Goal: Transaction & Acquisition: Book appointment/travel/reservation

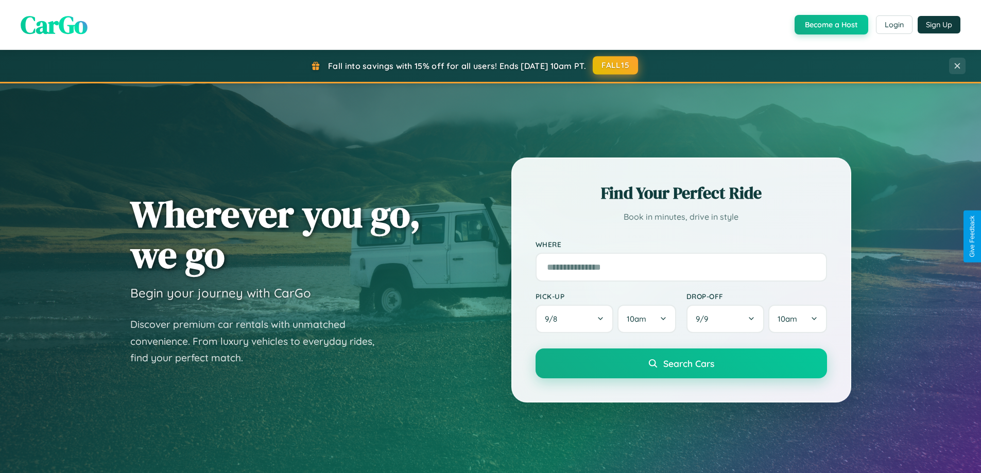
click at [616, 65] on button "FALL15" at bounding box center [615, 65] width 45 height 19
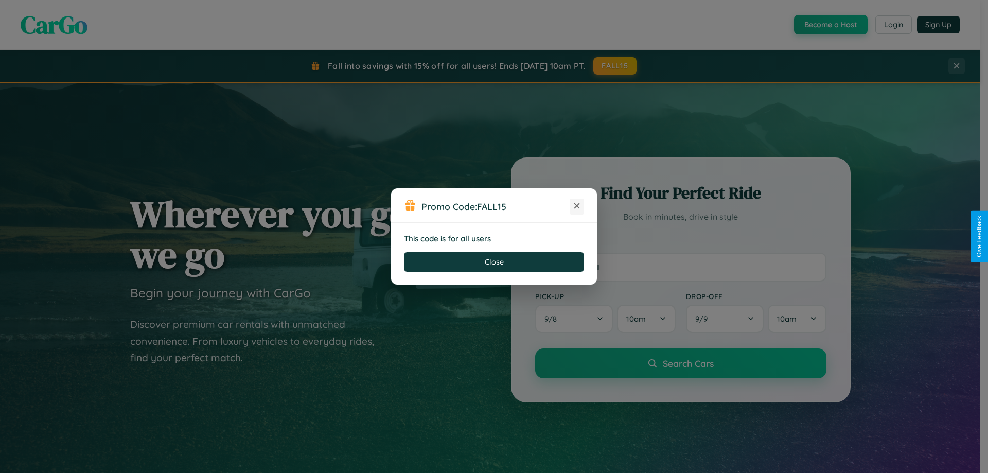
click at [577, 206] on icon at bounding box center [577, 206] width 10 height 10
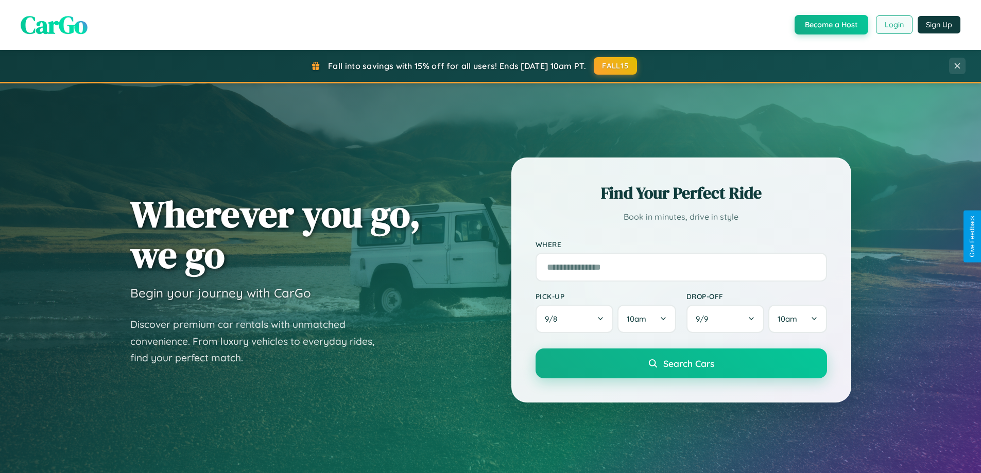
click at [893, 25] on button "Login" at bounding box center [894, 24] width 37 height 19
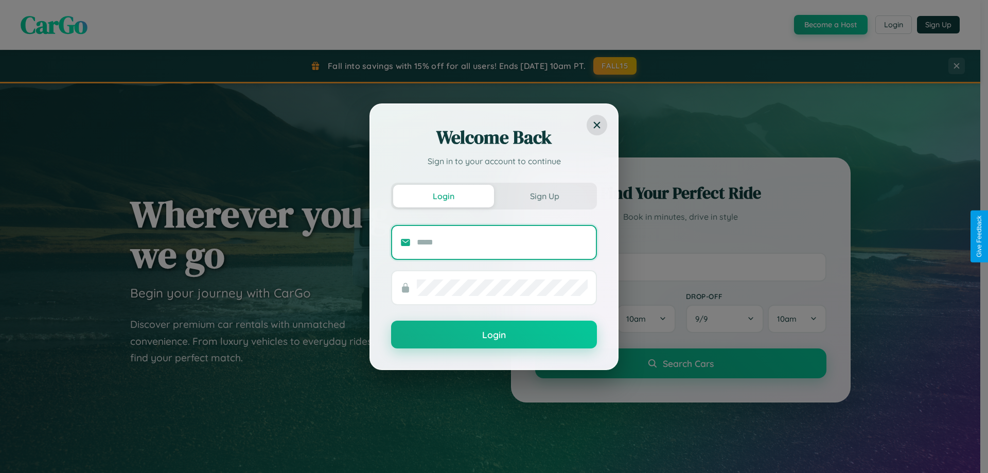
click at [502, 242] on input "text" at bounding box center [502, 242] width 171 height 16
type input "**********"
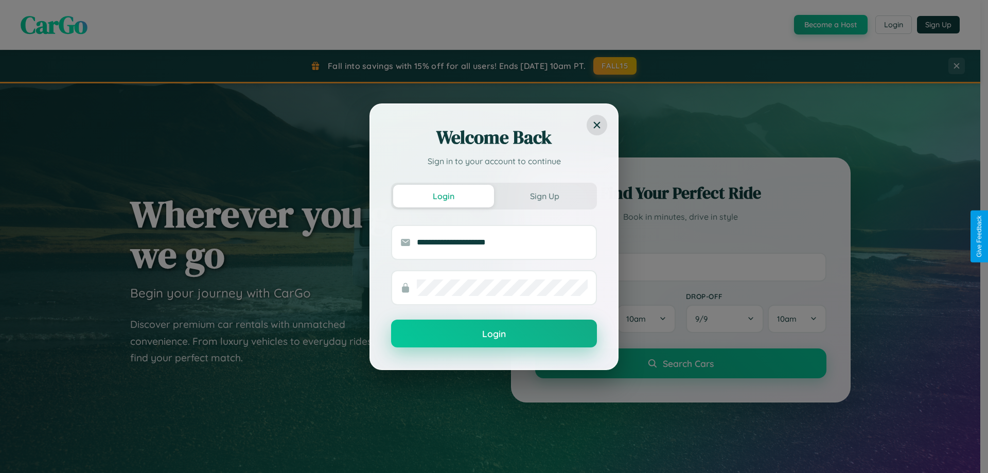
click at [494, 334] on button "Login" at bounding box center [494, 334] width 206 height 28
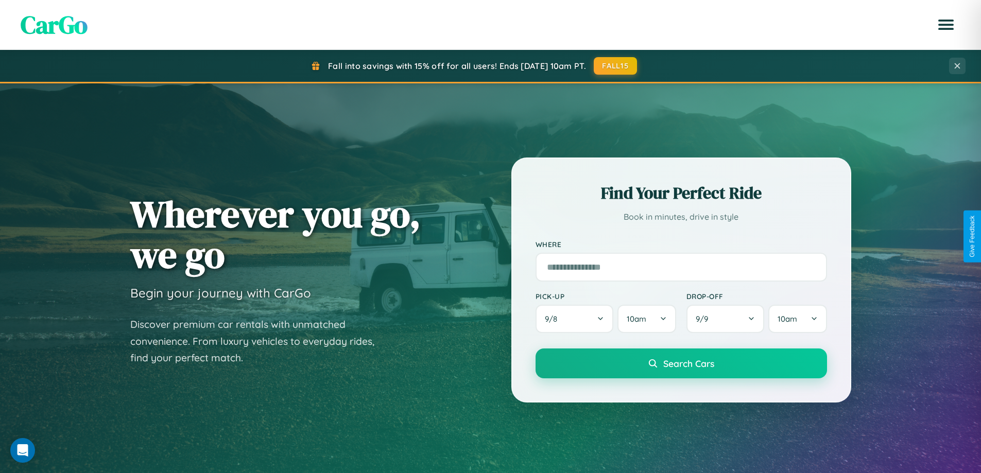
scroll to position [1654, 0]
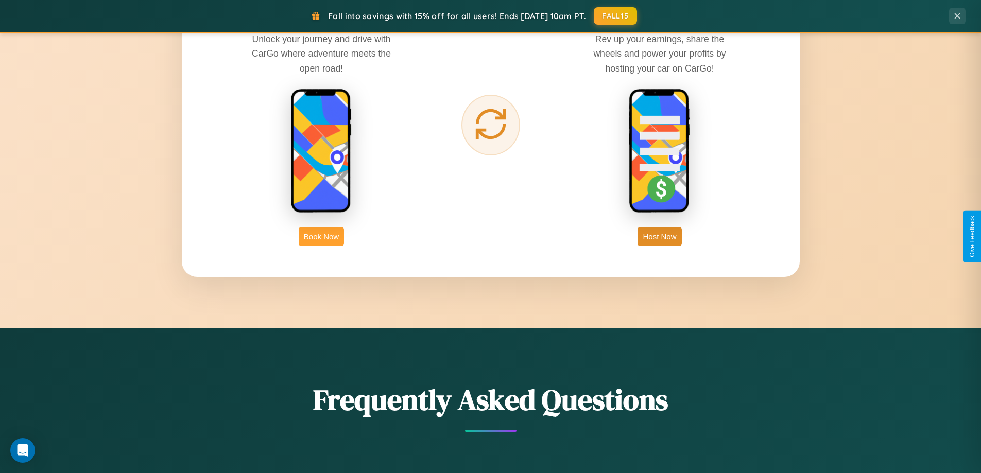
click at [321, 236] on button "Book Now" at bounding box center [321, 236] width 45 height 19
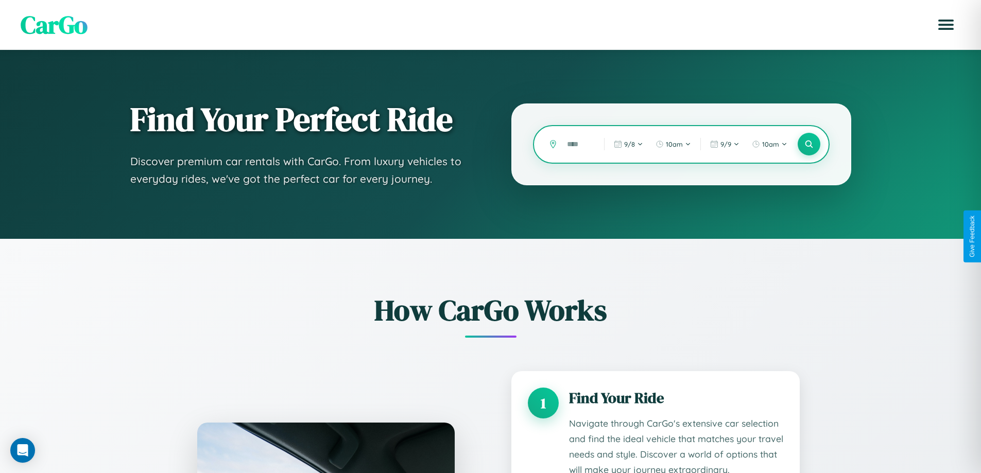
click at [578, 144] on input "text" at bounding box center [578, 144] width 32 height 18
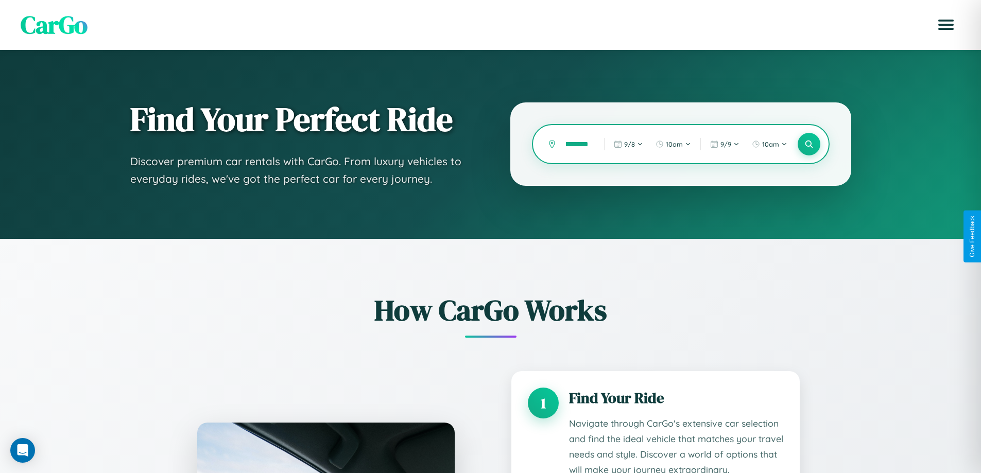
scroll to position [0, 20]
type input "**********"
click at [808, 144] on icon at bounding box center [809, 145] width 10 height 10
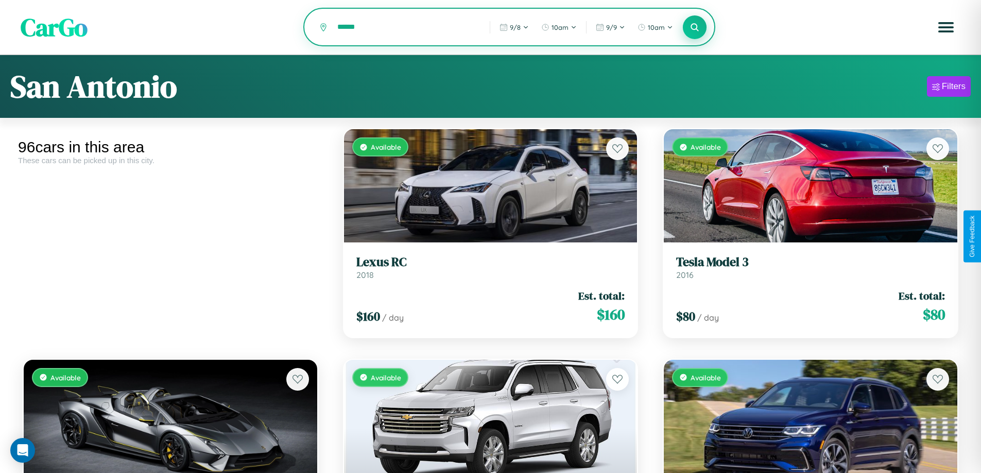
type input "******"
click at [695, 28] on icon at bounding box center [695, 27] width 10 height 10
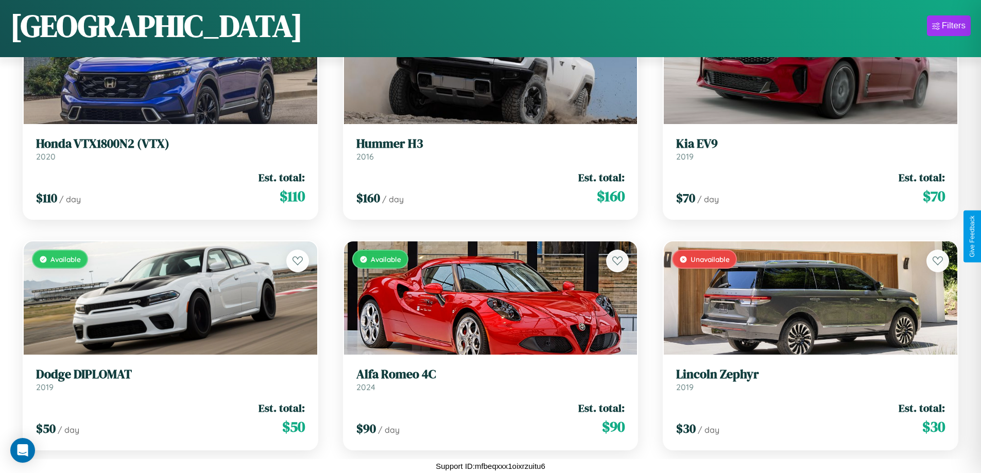
scroll to position [3372, 0]
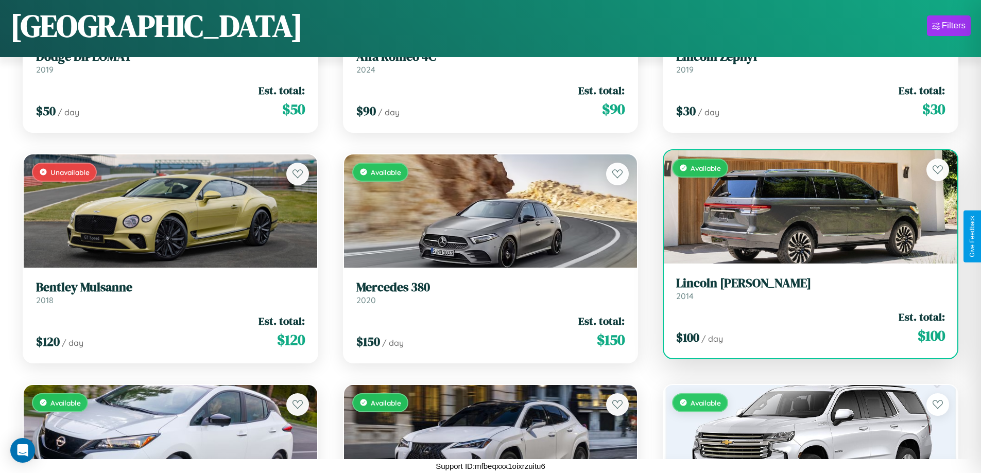
click at [804, 291] on link "Lincoln [PERSON_NAME] 2014" at bounding box center [810, 288] width 269 height 25
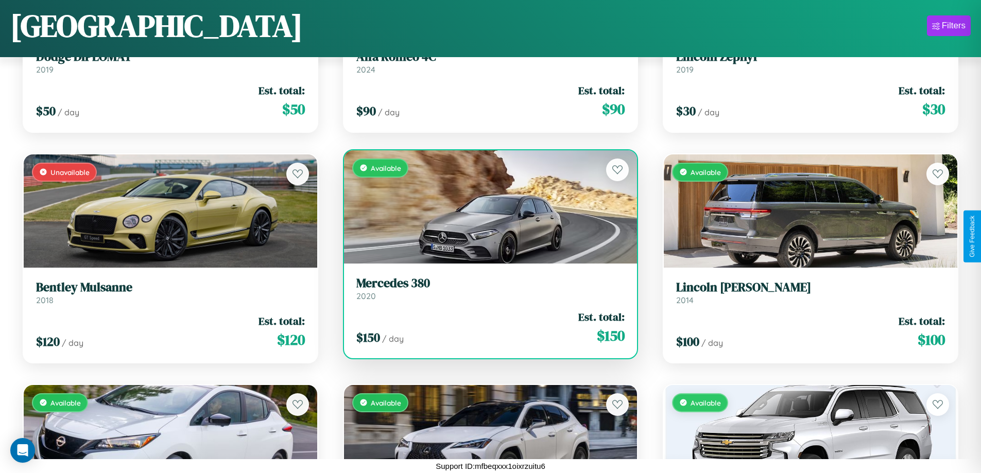
scroll to position [7292, 0]
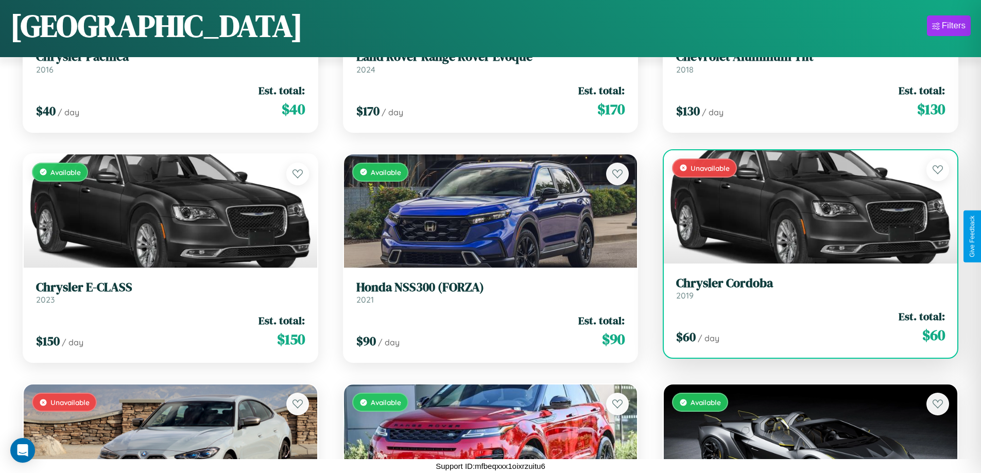
click at [804, 290] on link "Chrysler Cordoba 2019" at bounding box center [810, 288] width 269 height 25
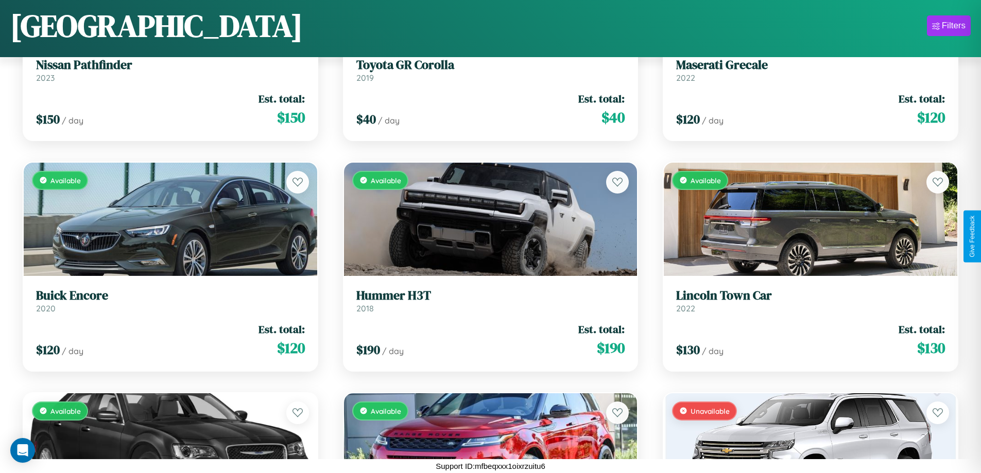
scroll to position [4525, 0]
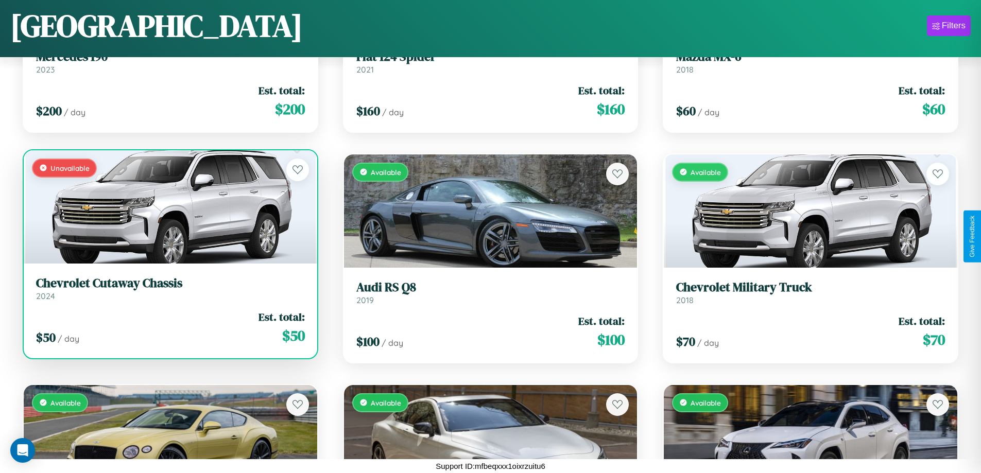
click at [169, 288] on h3 "Chevrolet Cutaway Chassis" at bounding box center [170, 283] width 269 height 15
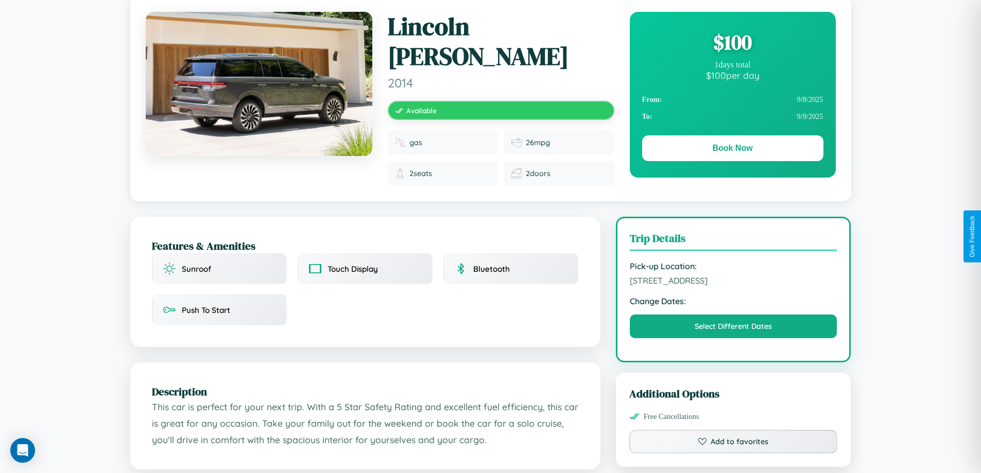
scroll to position [338, 0]
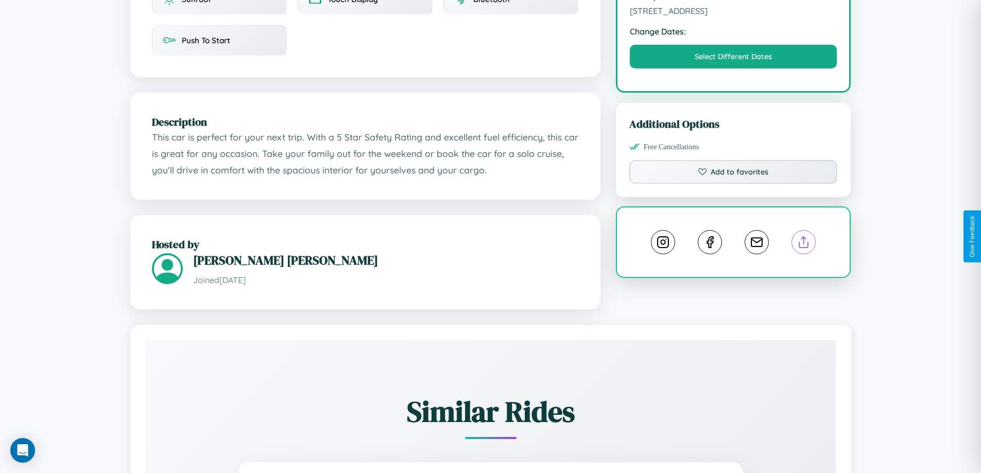
click at [804, 237] on line at bounding box center [804, 240] width 0 height 7
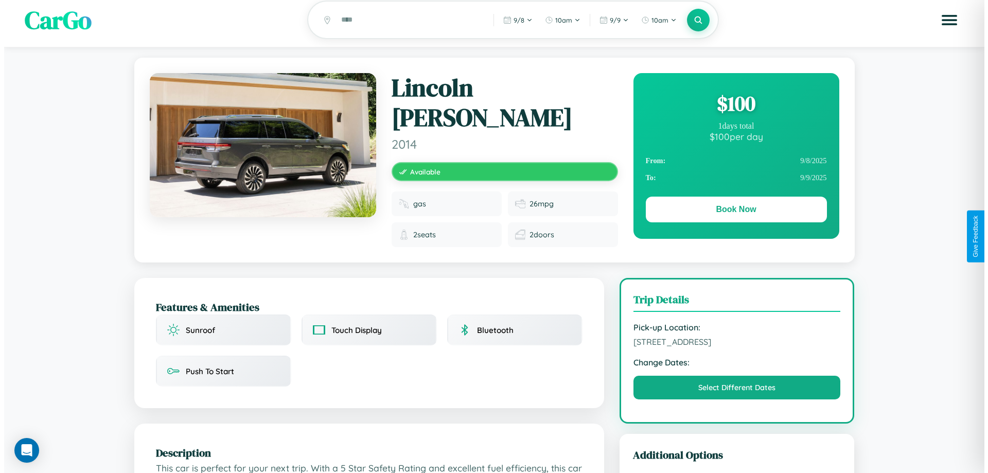
scroll to position [0, 0]
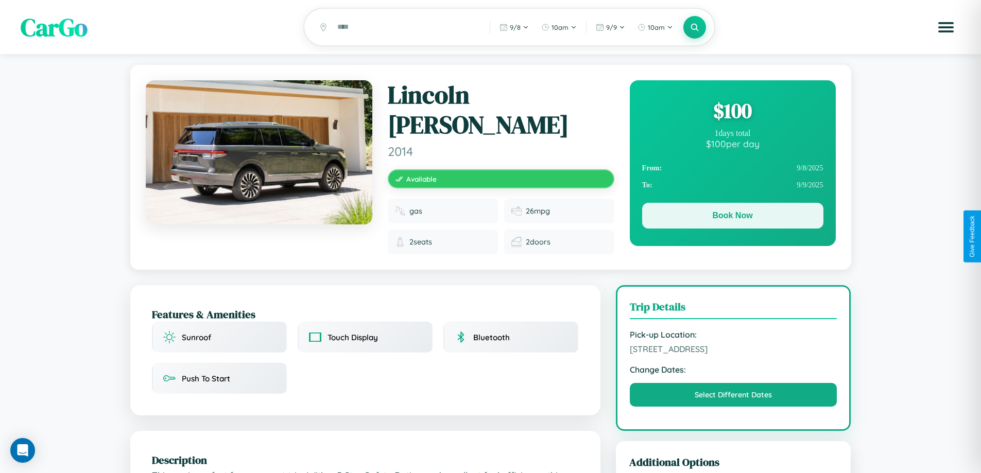
click at [732, 217] on button "Book Now" at bounding box center [732, 216] width 181 height 26
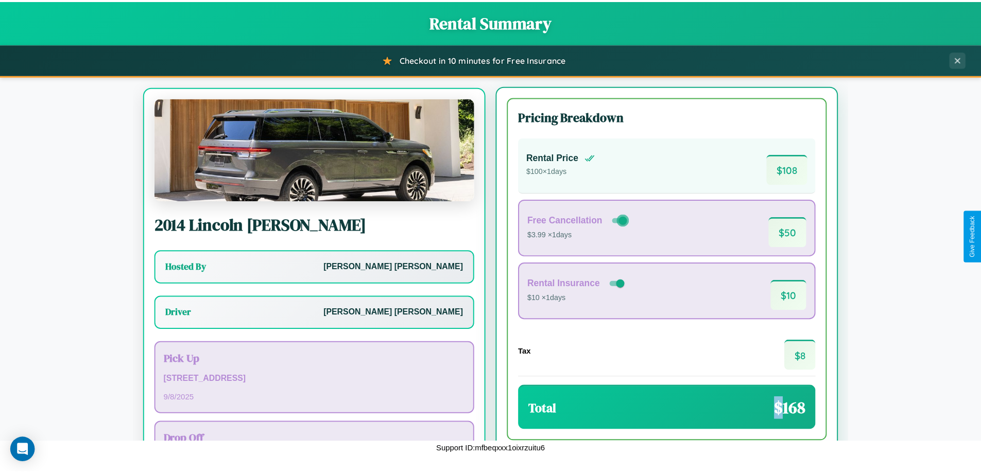
scroll to position [48, 0]
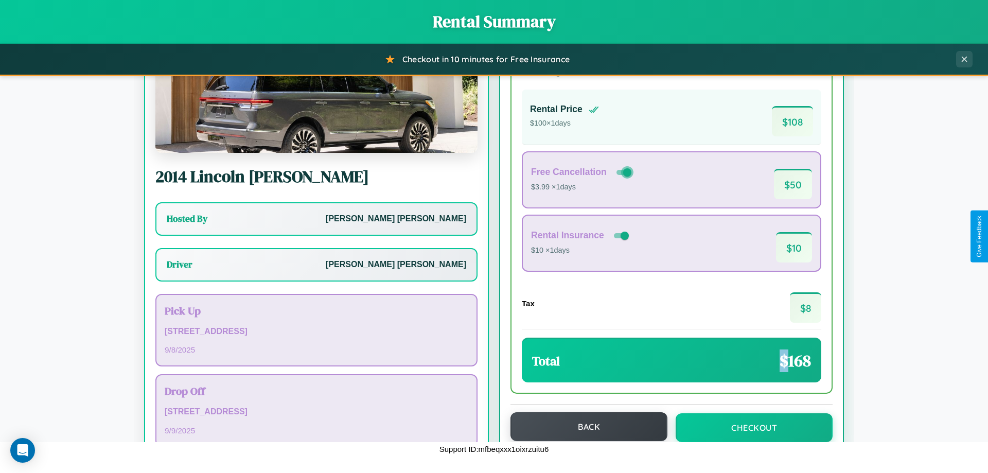
click at [584, 427] on button "Back" at bounding box center [589, 426] width 157 height 29
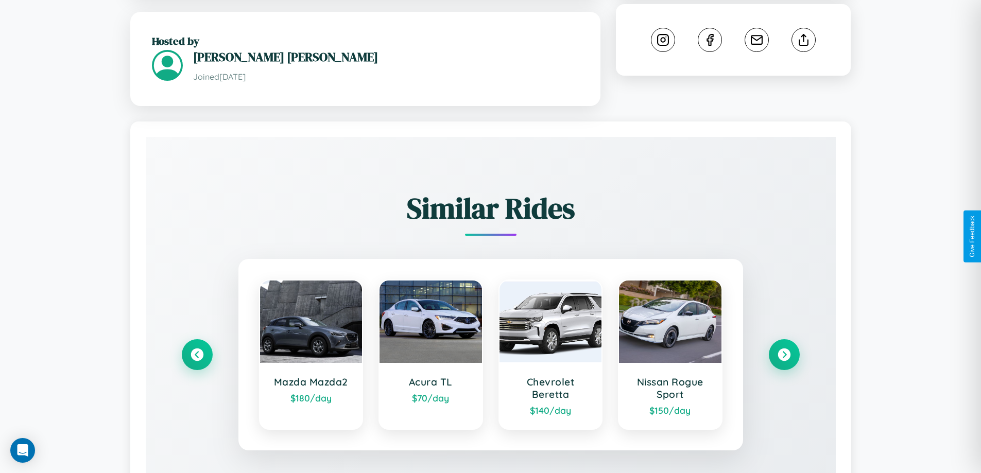
scroll to position [635, 0]
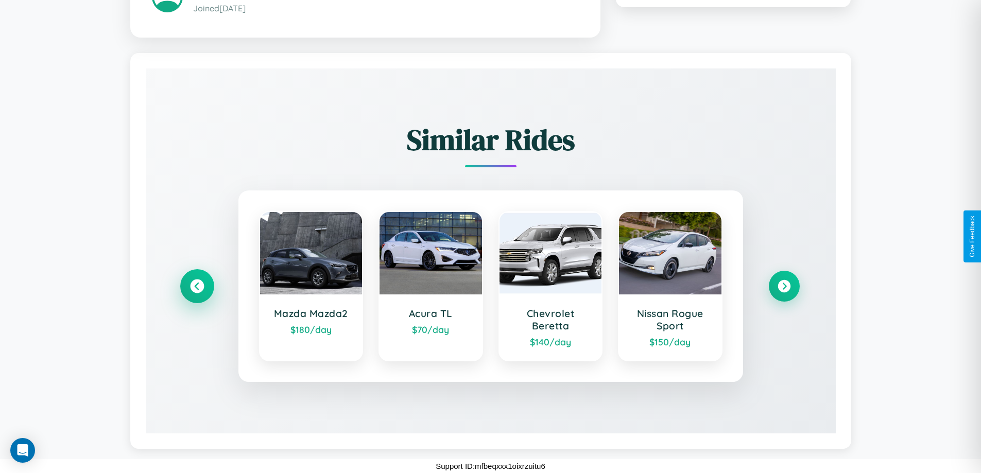
click at [197, 286] on icon at bounding box center [197, 286] width 14 height 14
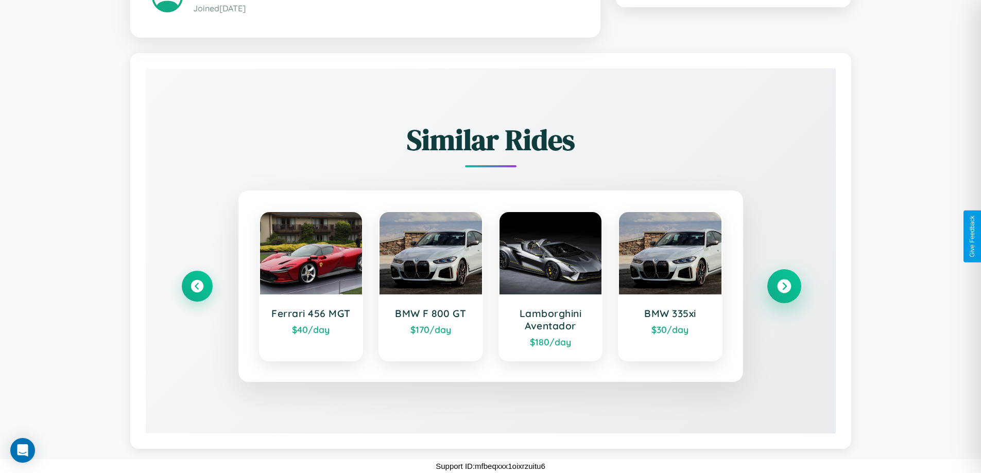
click at [784, 286] on icon at bounding box center [784, 286] width 14 height 14
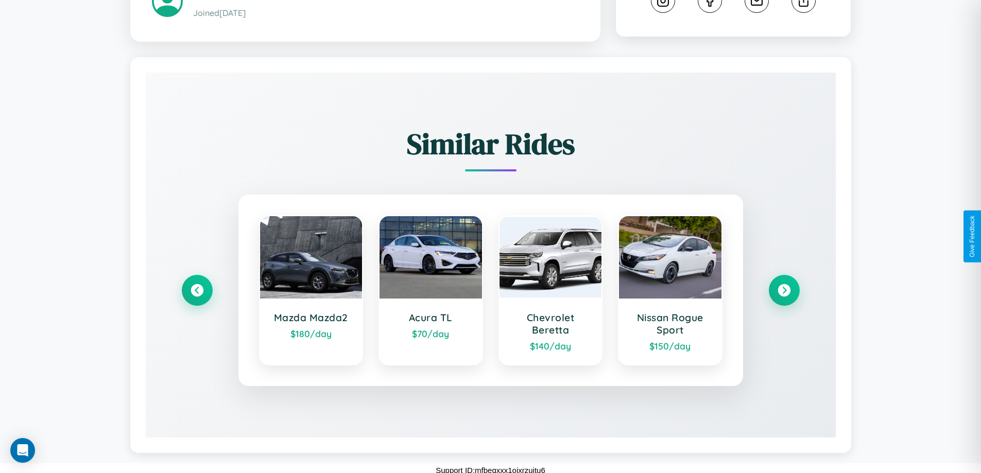
scroll to position [610, 0]
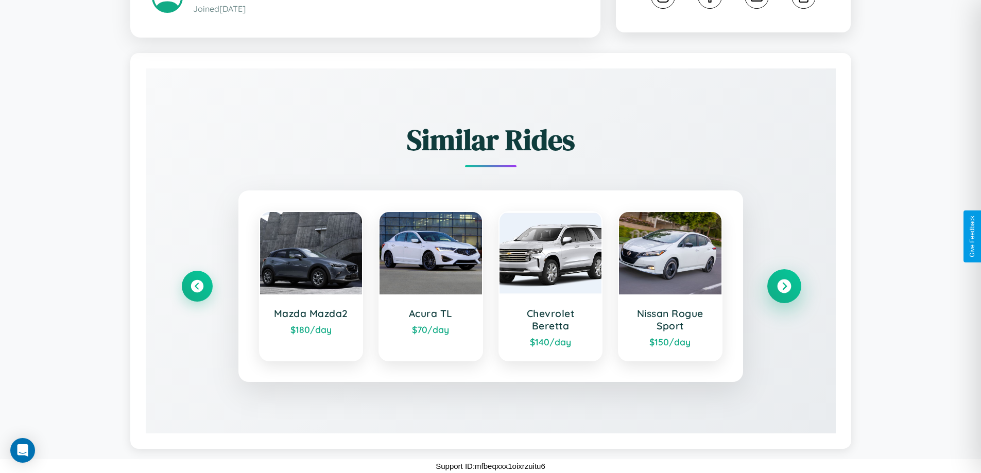
click at [784, 286] on icon at bounding box center [784, 287] width 14 height 14
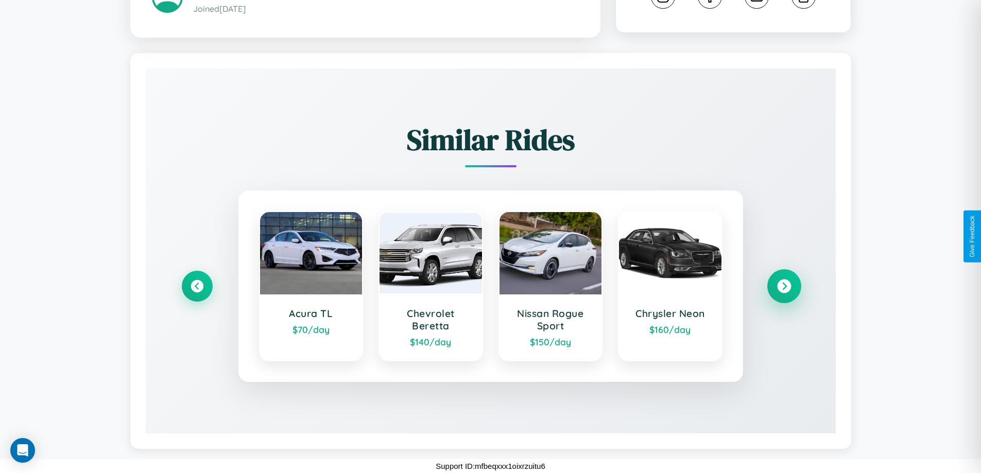
click at [784, 286] on icon at bounding box center [784, 287] width 14 height 14
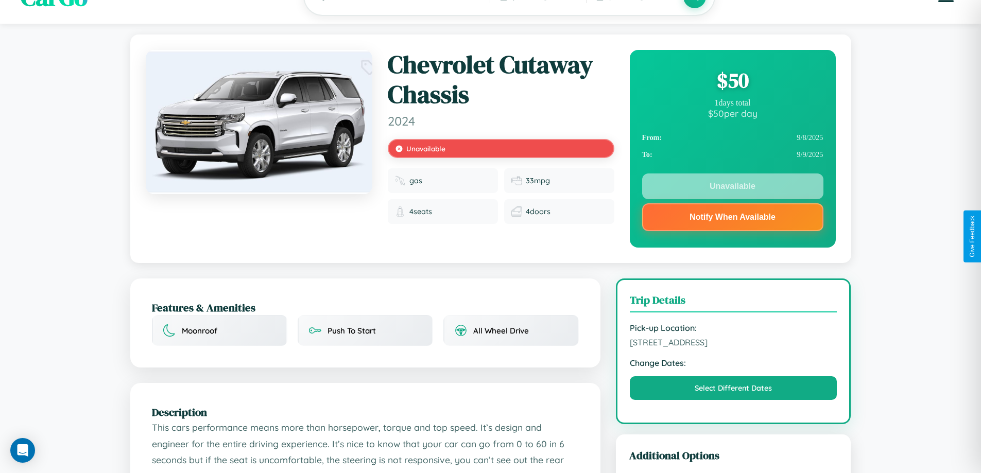
scroll to position [0, 0]
